Goal: Transaction & Acquisition: Purchase product/service

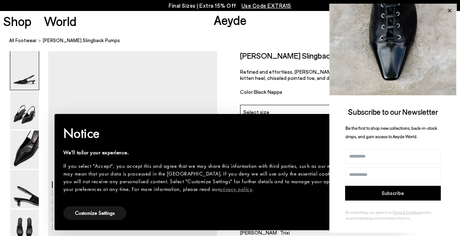
click at [451, 9] on icon at bounding box center [449, 11] width 4 height 4
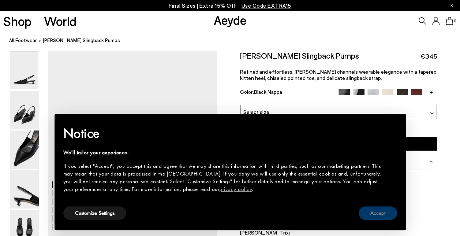
click at [379, 211] on button "Accept" at bounding box center [377, 213] width 38 height 14
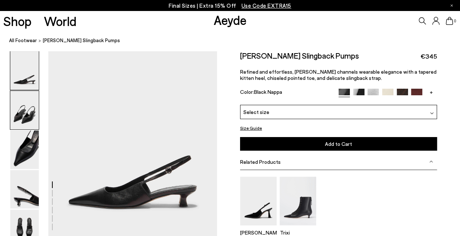
click at [28, 110] on img at bounding box center [24, 110] width 29 height 38
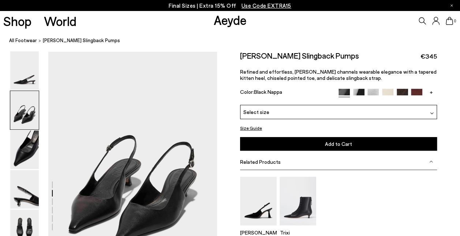
scroll to position [187, 0]
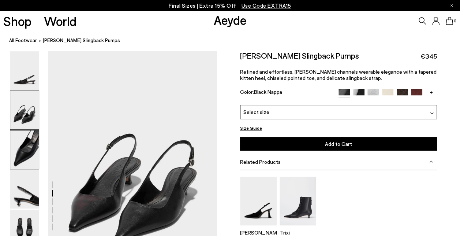
click at [24, 143] on img at bounding box center [24, 149] width 29 height 38
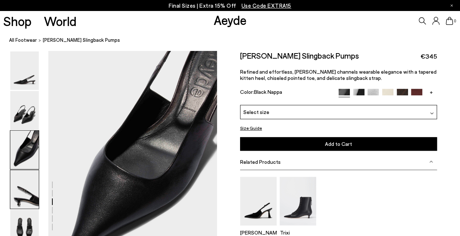
click at [25, 198] on img at bounding box center [24, 189] width 29 height 38
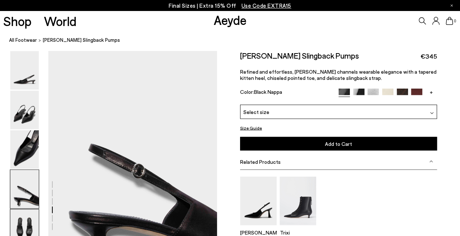
click at [20, 219] on img at bounding box center [24, 228] width 29 height 38
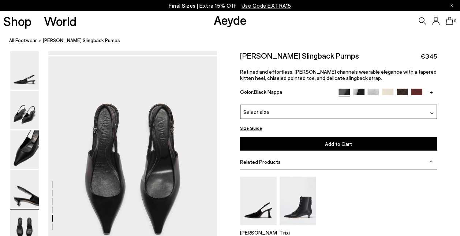
scroll to position [864, 0]
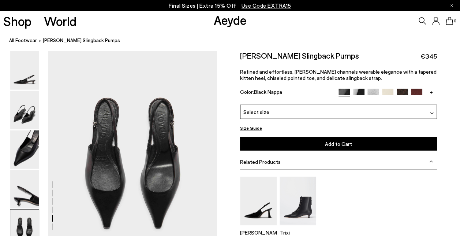
click at [414, 90] on img at bounding box center [416, 94] width 11 height 11
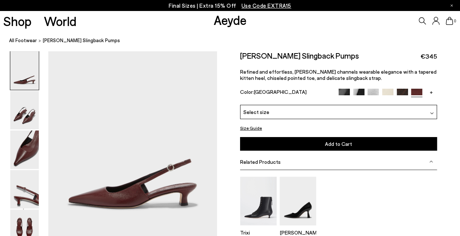
click at [402, 91] on img at bounding box center [401, 94] width 11 height 11
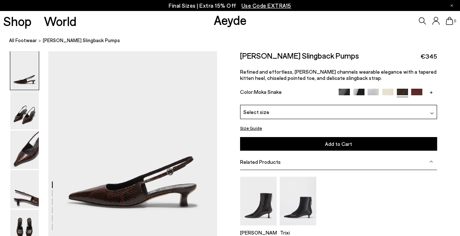
click at [355, 90] on img at bounding box center [358, 94] width 11 height 11
